Goal: Navigation & Orientation: Understand site structure

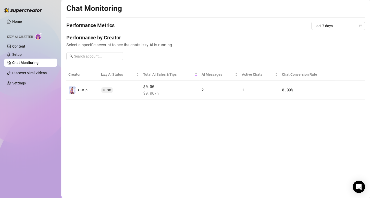
click at [359, 25] on icon "calendar" at bounding box center [360, 25] width 3 height 3
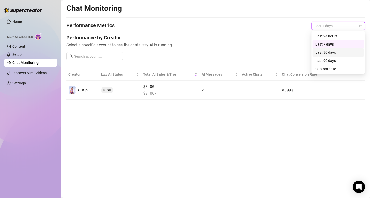
click at [332, 54] on div "Last 30 days" at bounding box center [337, 53] width 45 height 6
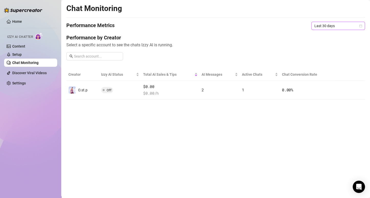
click at [19, 54] on link "Setup" at bounding box center [16, 54] width 9 height 4
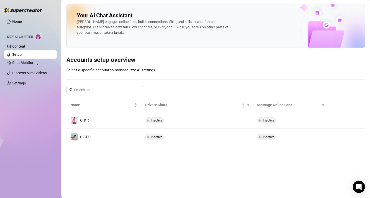
click at [21, 46] on link "Content" at bounding box center [18, 46] width 13 height 4
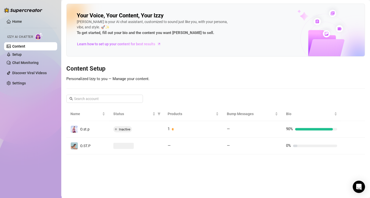
click at [21, 15] on div at bounding box center [23, 7] width 38 height 15
click at [21, 20] on link "Home" at bounding box center [17, 21] width 10 height 4
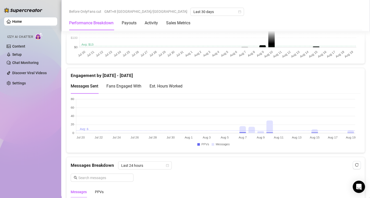
scroll to position [332, 0]
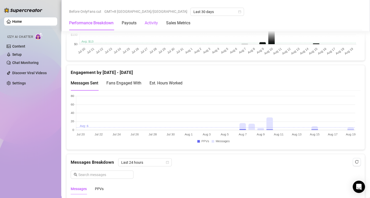
click at [153, 22] on div "Activity" at bounding box center [151, 23] width 13 height 6
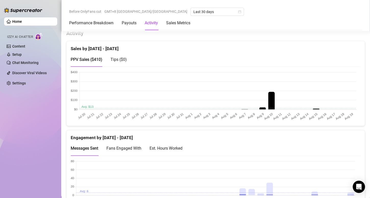
scroll to position [262, 0]
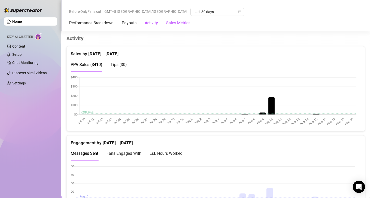
click at [174, 24] on Metrics "Sales Metrics" at bounding box center [178, 23] width 24 height 6
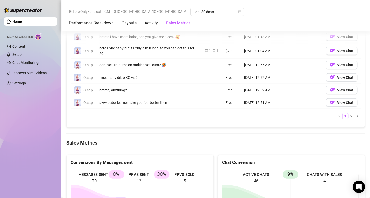
scroll to position [677, 0]
